Goal: Task Accomplishment & Management: Use online tool/utility

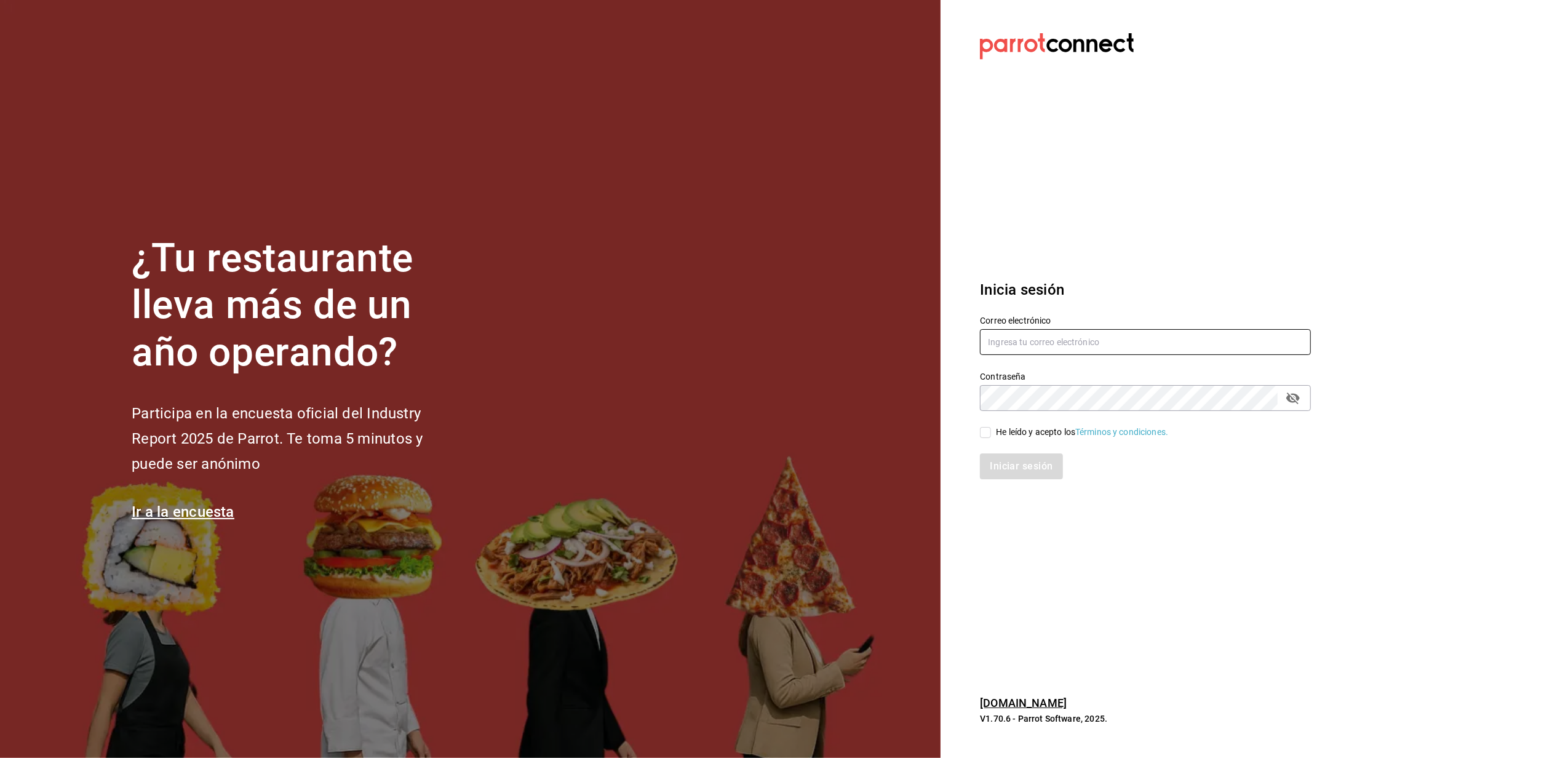
type input "belugacancun2@outlook.com"
click at [983, 431] on input "He leído y acepto los Términos y condiciones." at bounding box center [985, 432] width 11 height 11
checkbox input "true"
click at [995, 465] on button "Iniciar sesión" at bounding box center [1021, 466] width 84 height 25
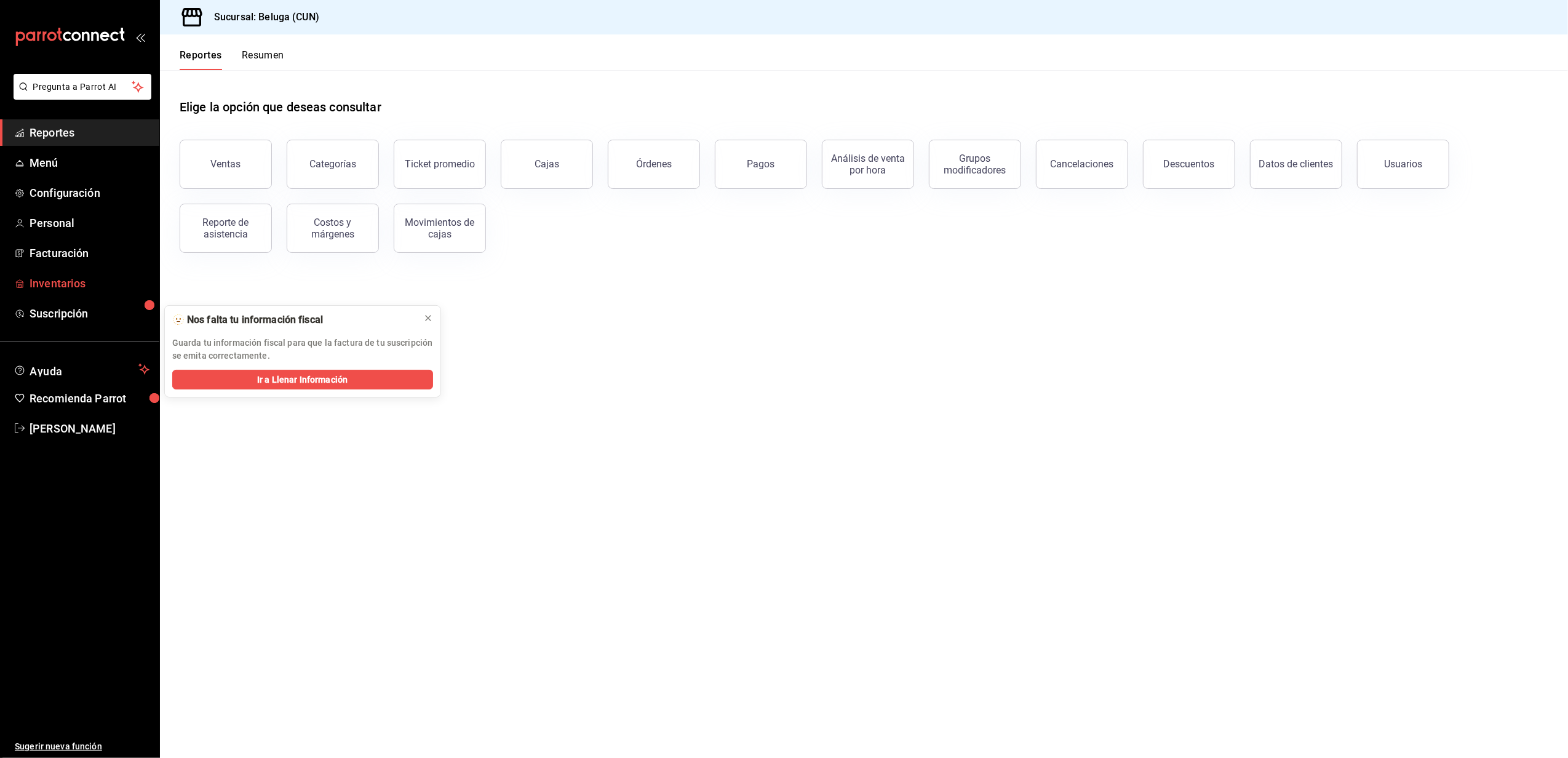
click at [74, 287] on span "Inventarios" at bounding box center [89, 283] width 120 height 17
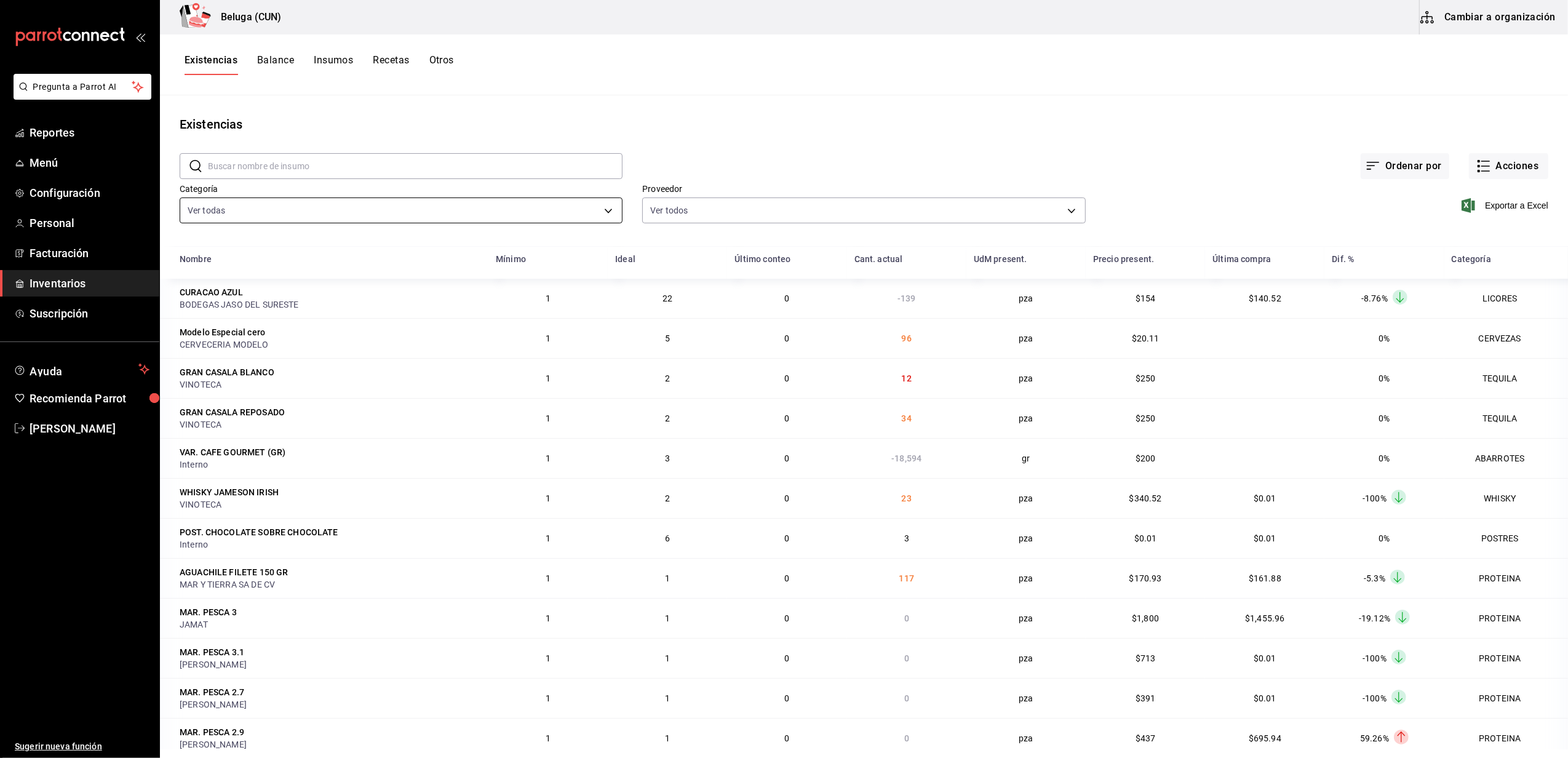
click at [596, 210] on body "Pregunta a Parrot AI Reportes Menú Configuración Personal Facturación Inventari…" at bounding box center [784, 374] width 1568 height 749
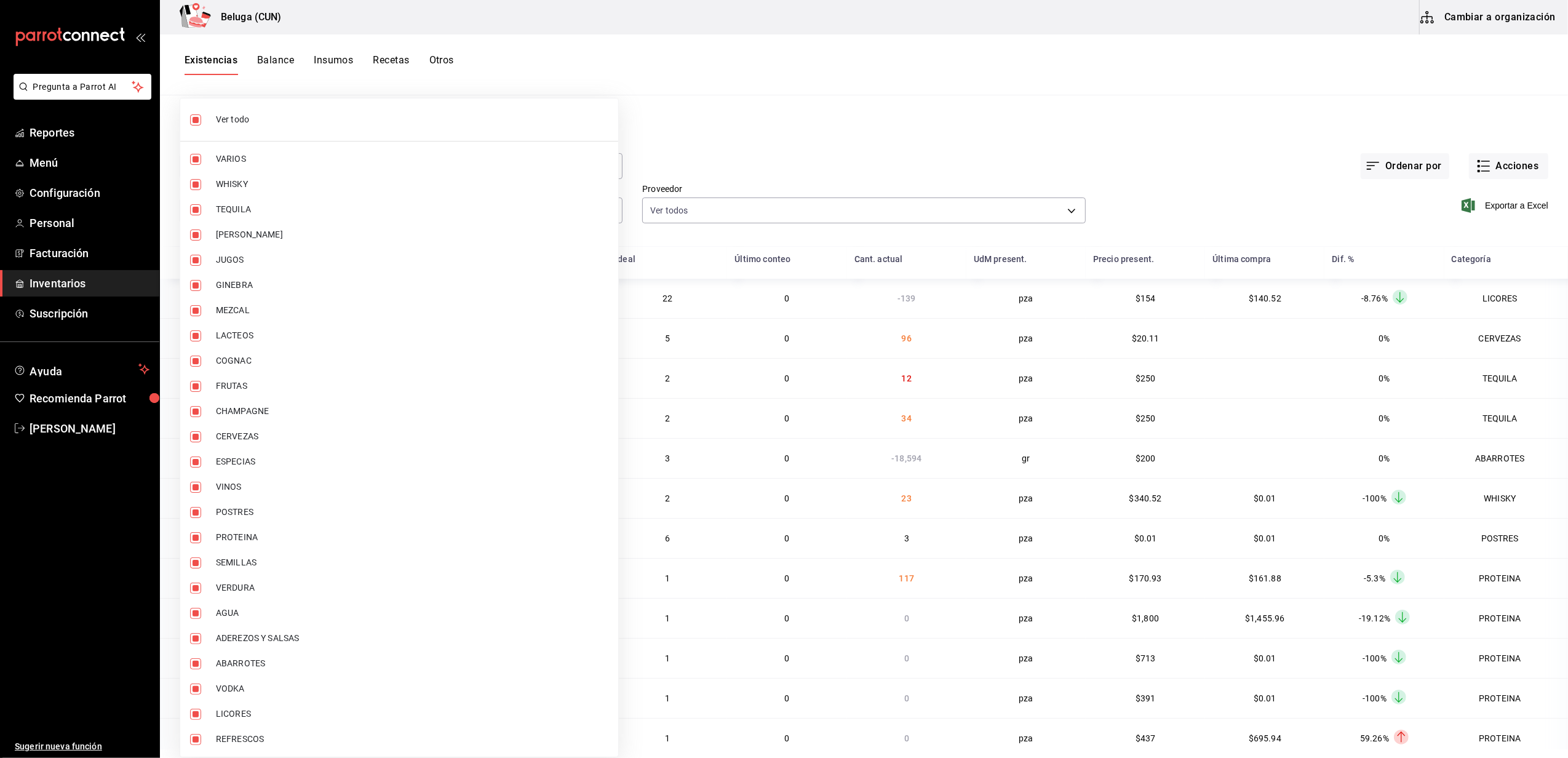
click at [194, 118] on input "checkbox" at bounding box center [196, 120] width 11 height 11
checkbox input "false"
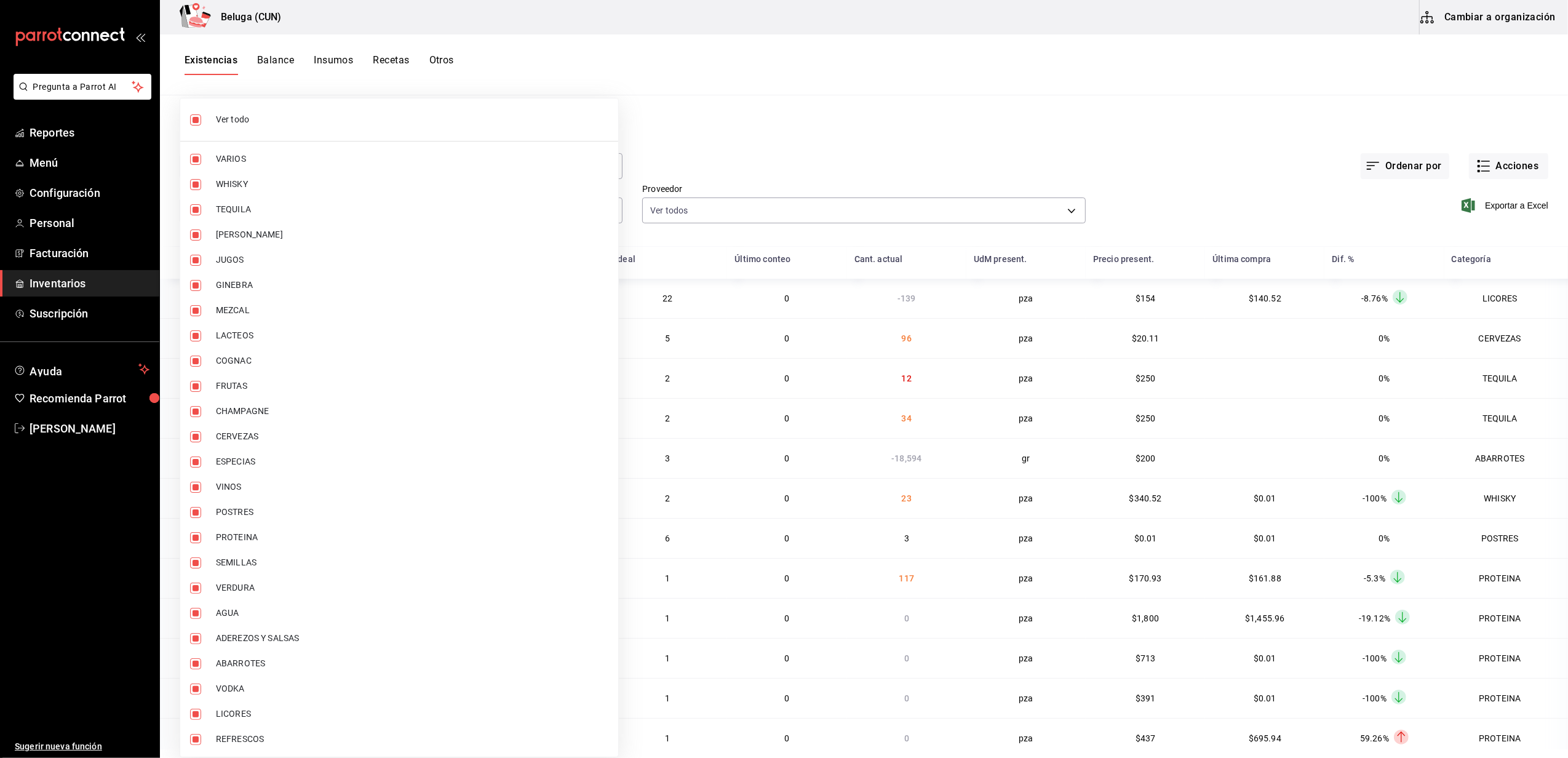
checkbox input "false"
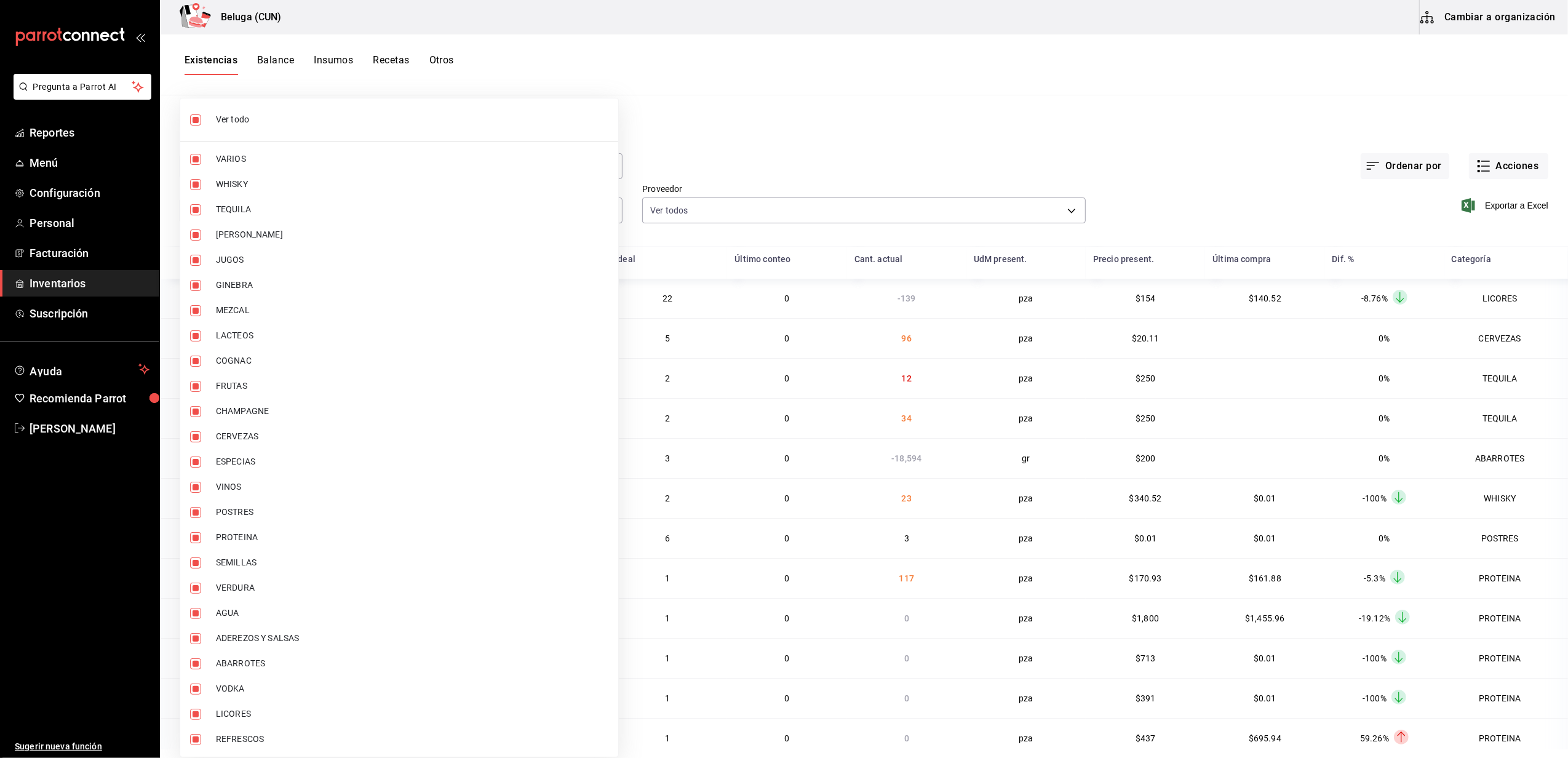
checkbox input "false"
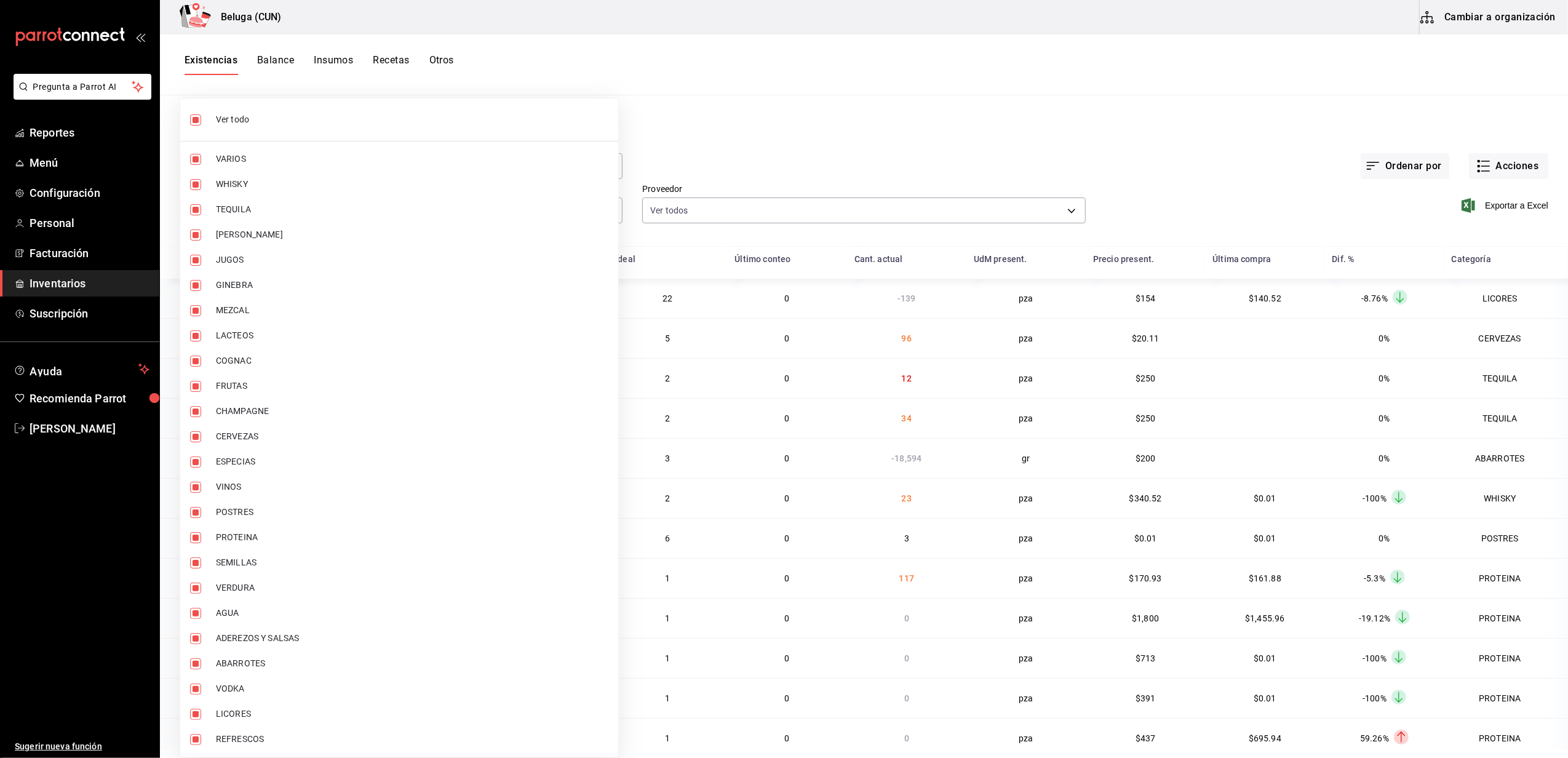
checkbox input "false"
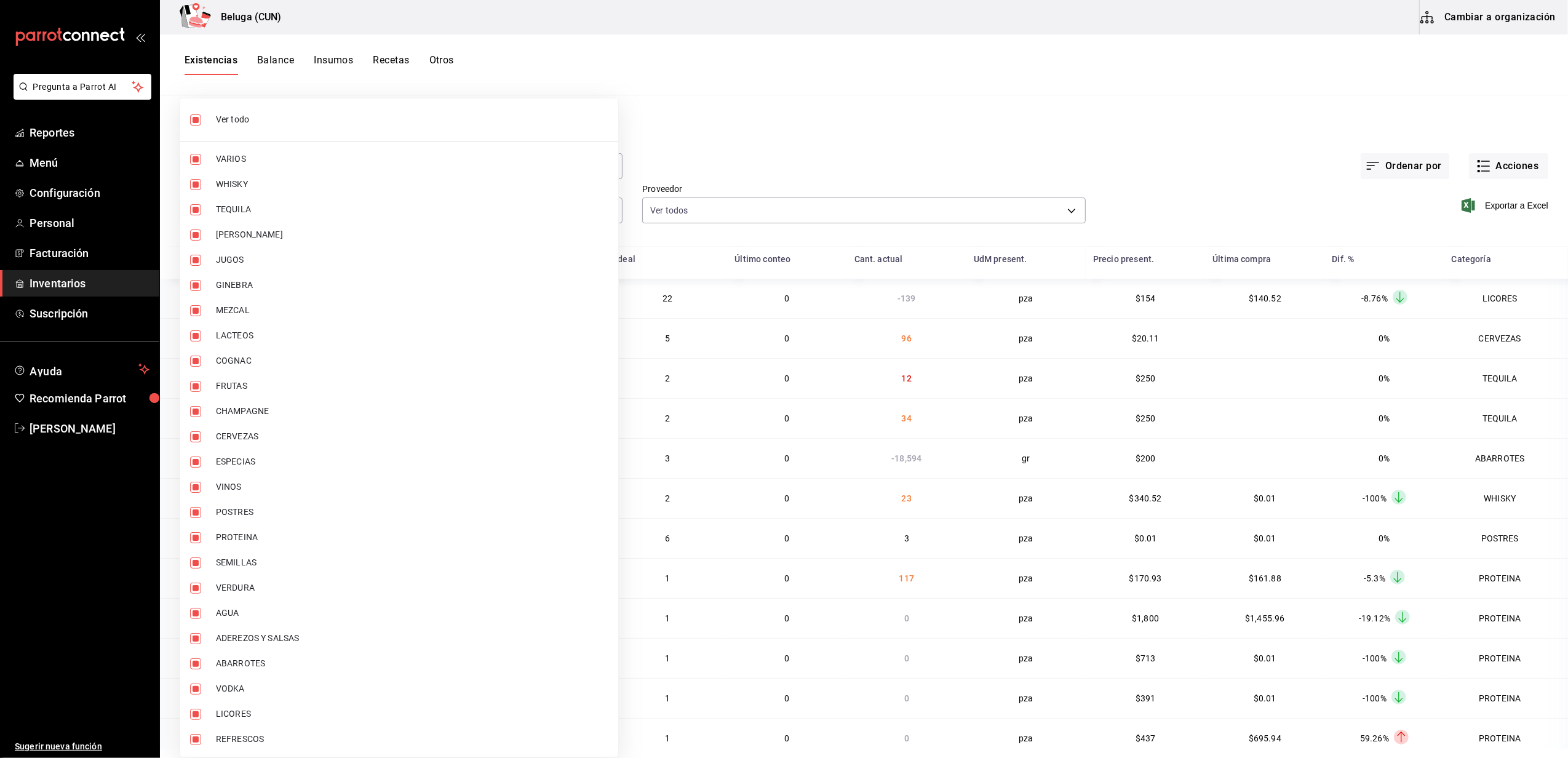
checkbox input "false"
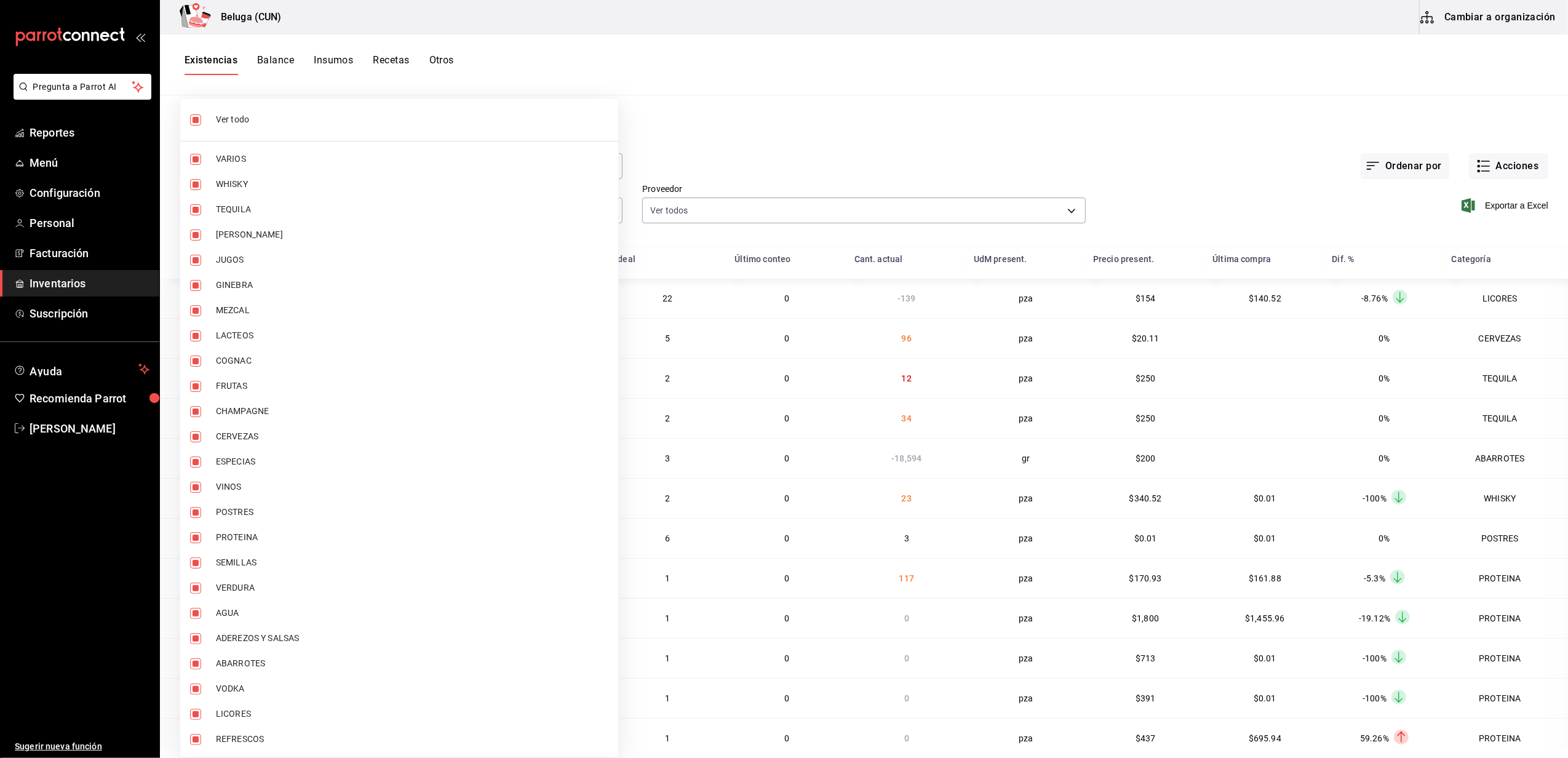
checkbox input "false"
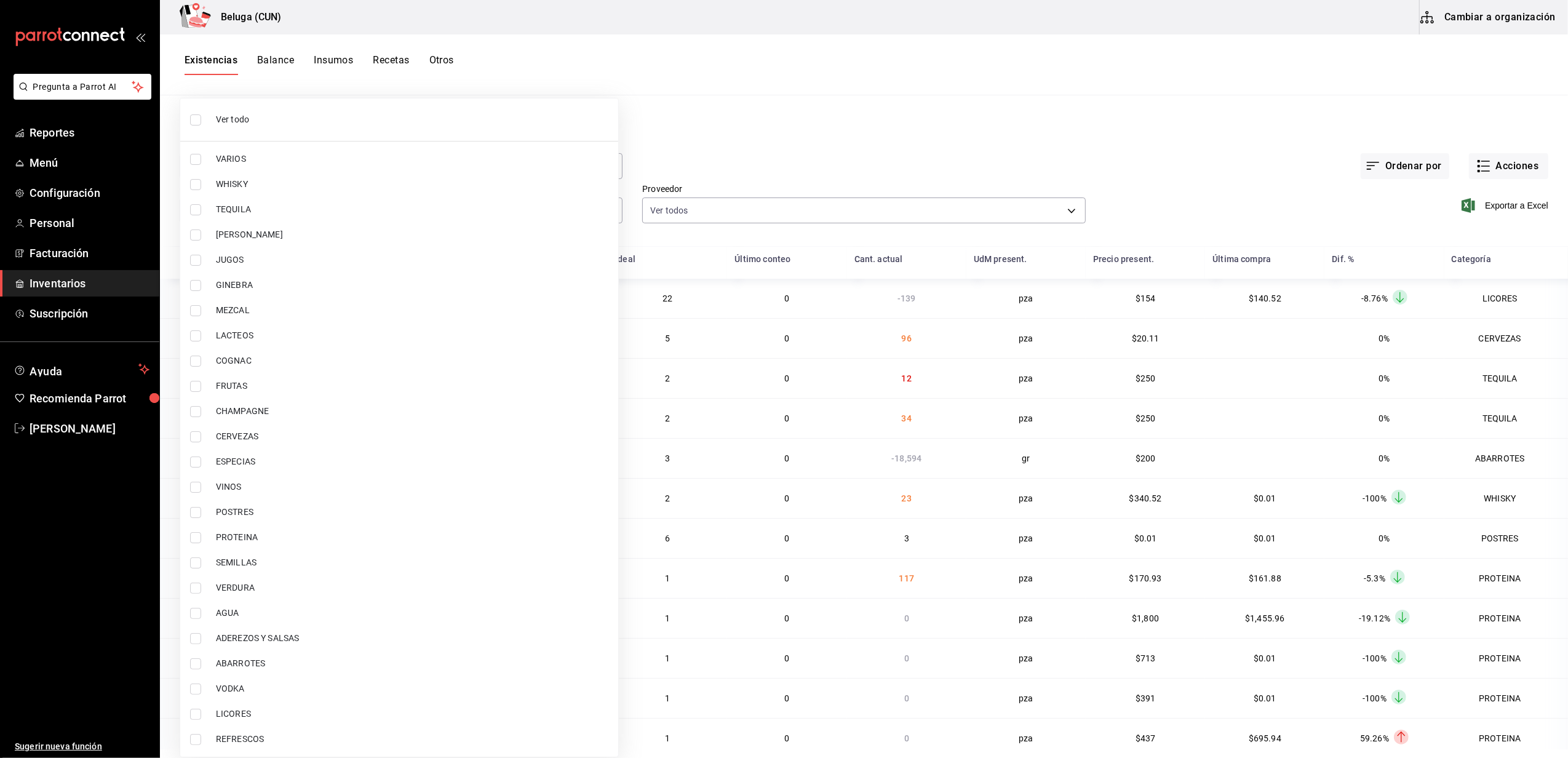
click at [200, 514] on input "checkbox" at bounding box center [196, 512] width 11 height 11
checkbox input "true"
type input "43c9e2b0-4afa-46e8-9575-d8271eaf3d25"
click at [197, 537] on input "checkbox" at bounding box center [196, 537] width 11 height 11
checkbox input "true"
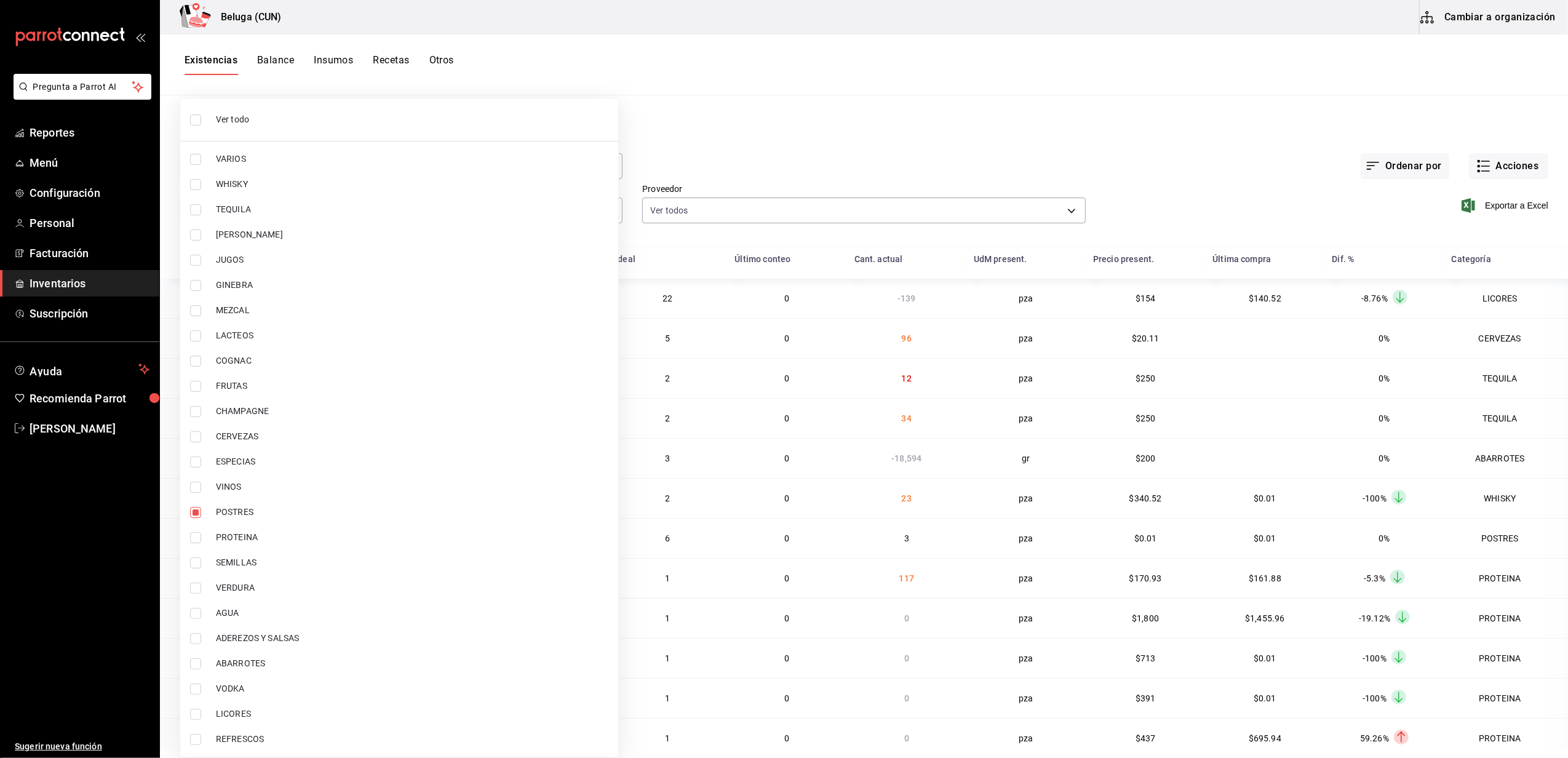
type input "43c9e2b0-4afa-46e8-9575-d8271eaf3d25,49acfc3a-e67d-4012-8994-cdceb58e19f0"
click at [765, 120] on div at bounding box center [784, 379] width 1568 height 758
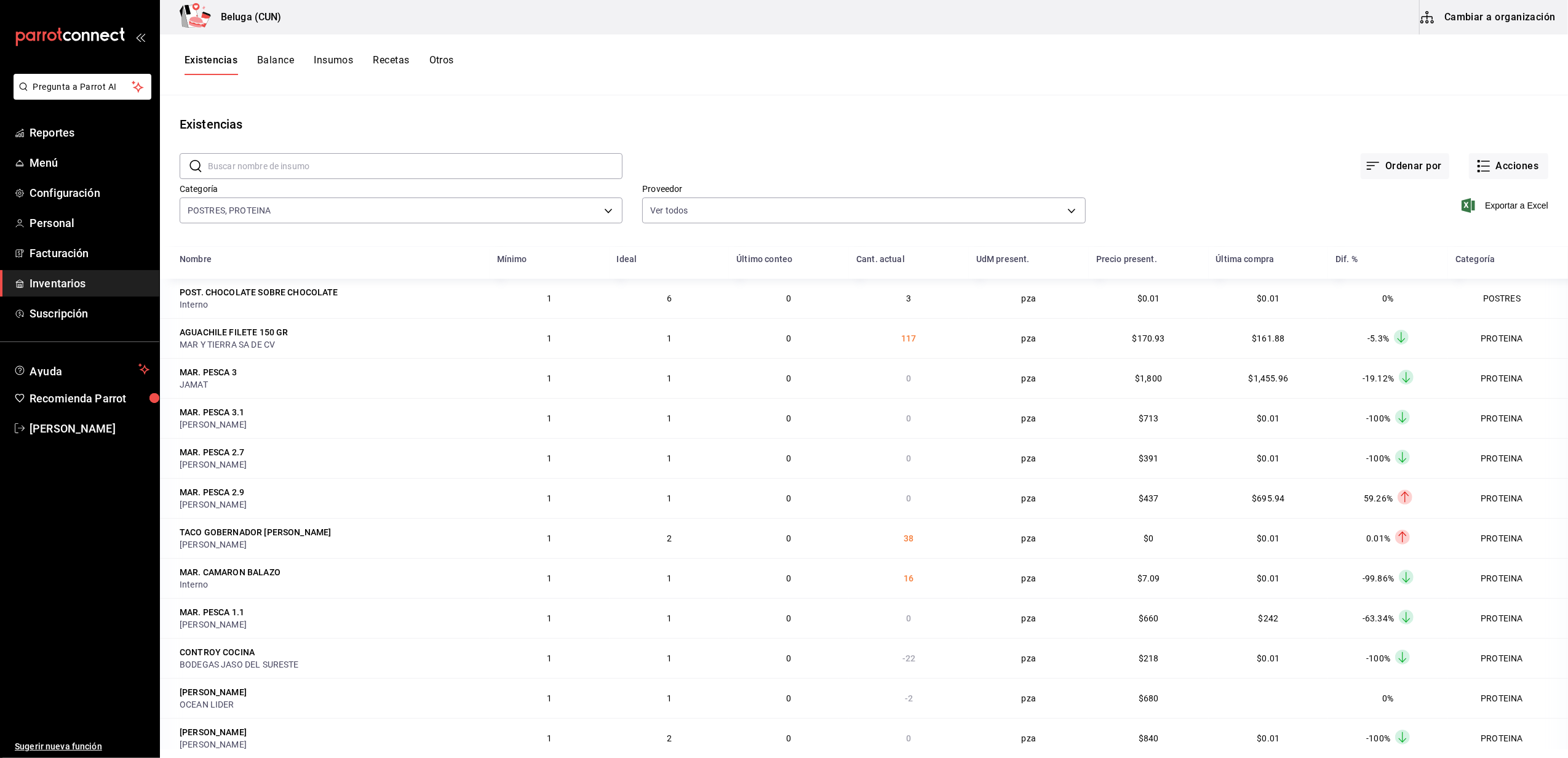
click at [1488, 201] on span "Exportar a Excel" at bounding box center [1506, 205] width 84 height 15
click at [1233, 119] on div "Existencias" at bounding box center [864, 123] width 1408 height 18
click at [898, 120] on div "Existencias" at bounding box center [864, 123] width 1408 height 18
